Goal: Entertainment & Leisure: Consume media (video, audio)

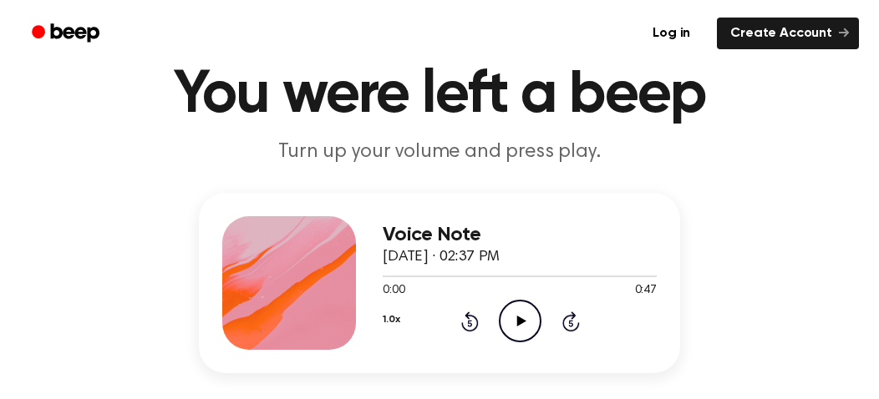
scroll to position [167, 0]
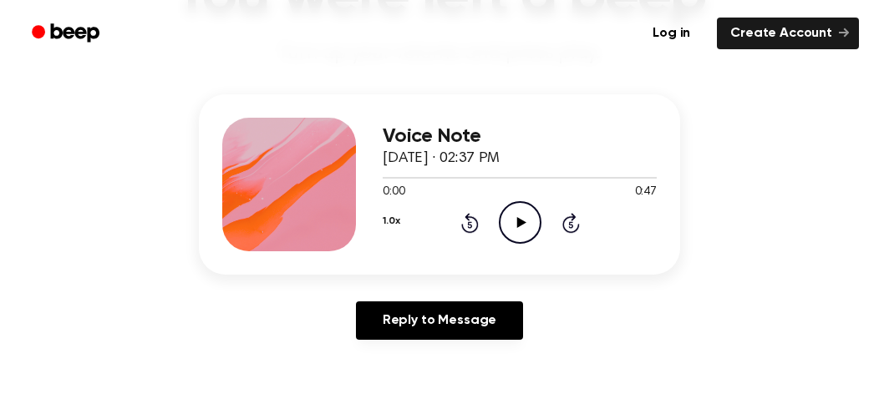
click at [515, 223] on icon "Play Audio" at bounding box center [520, 222] width 43 height 43
click at [470, 216] on icon at bounding box center [470, 223] width 18 height 20
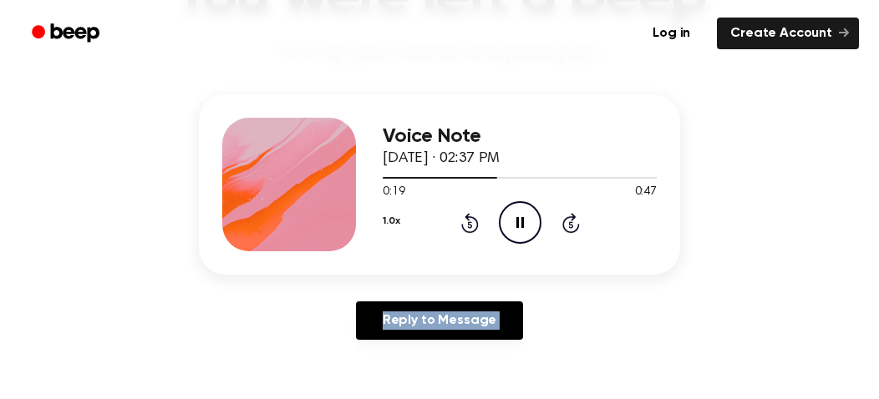
click at [470, 216] on icon at bounding box center [470, 223] width 18 height 20
click at [475, 224] on icon at bounding box center [470, 223] width 18 height 20
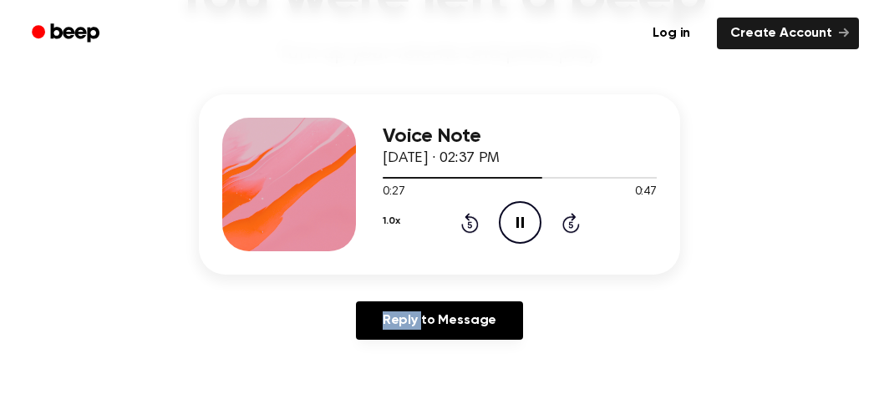
click at [475, 224] on icon at bounding box center [470, 223] width 18 height 20
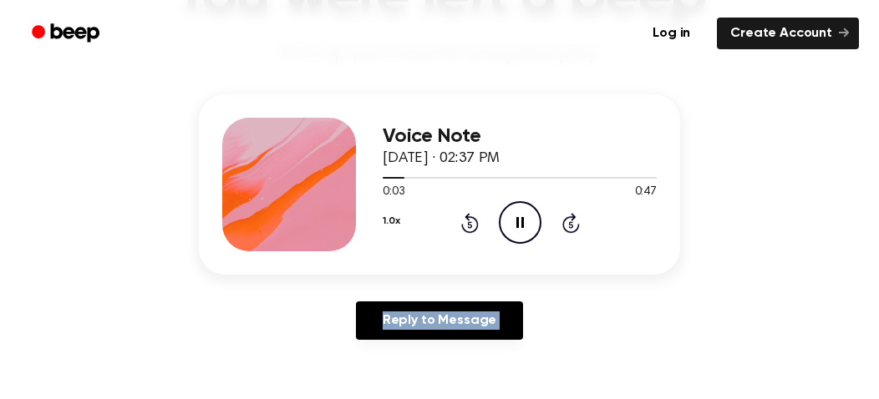
click at [475, 224] on icon at bounding box center [470, 223] width 18 height 20
